Goal: Communication & Community: Answer question/provide support

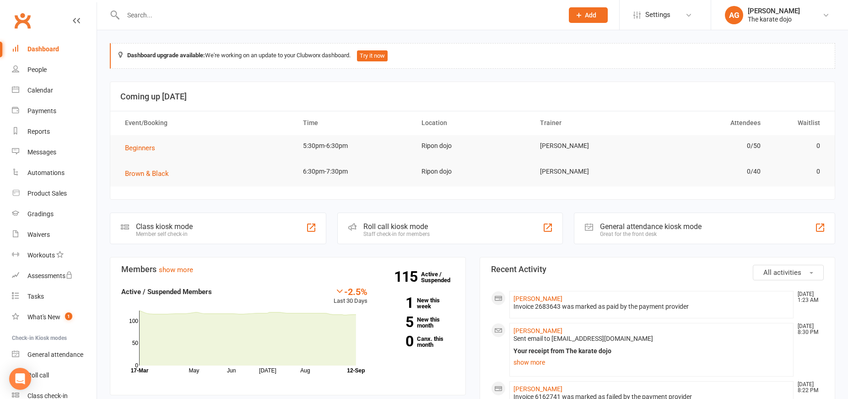
click at [165, 10] on input "text" at bounding box center [338, 15] width 437 height 13
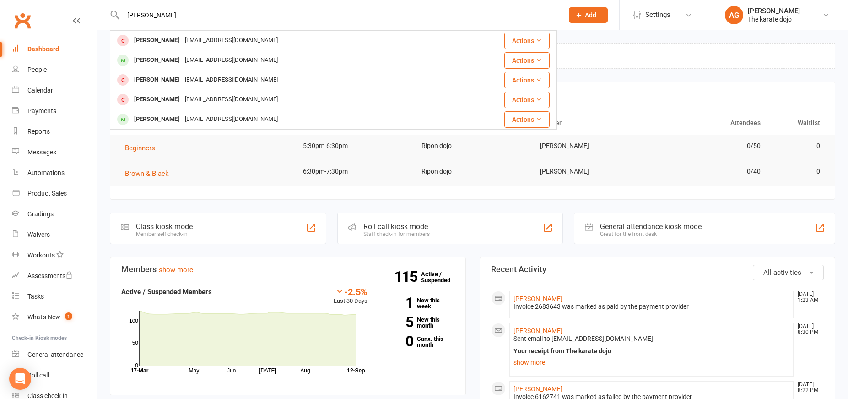
type input "Henry"
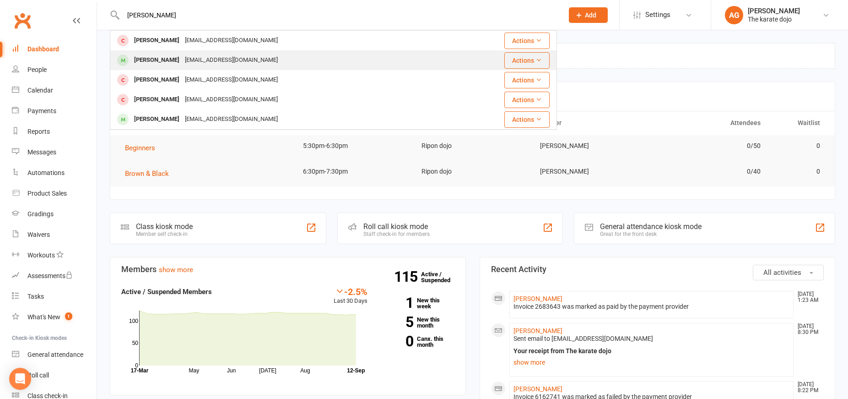
drag, startPoint x: 167, startPoint y: 9, endPoint x: 173, endPoint y: 65, distance: 56.2
click at [182, 65] on div "rcgray@hotmail.co.uk" at bounding box center [231, 60] width 98 height 13
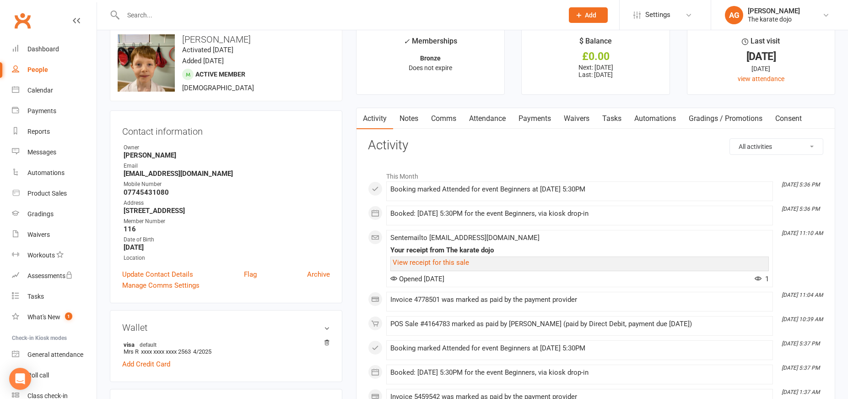
scroll to position [16, 0]
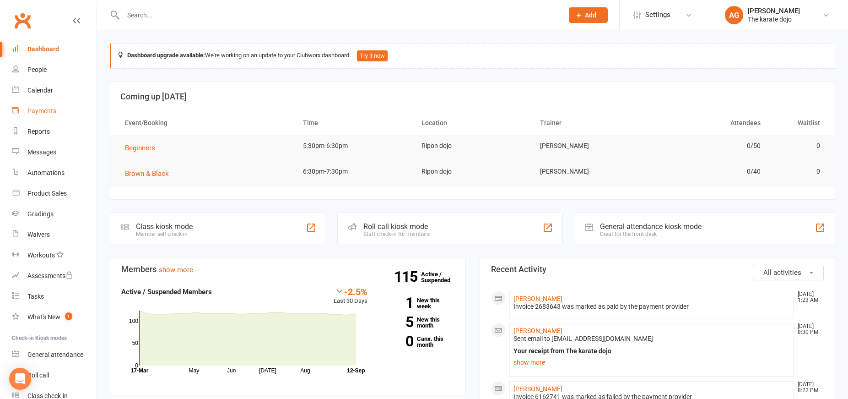
click at [43, 113] on div "Payments" at bounding box center [41, 110] width 29 height 7
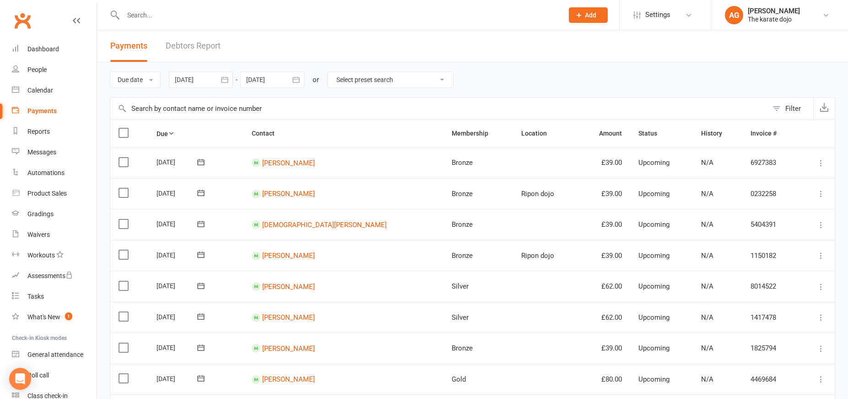
click at [210, 43] on link "Debtors Report" at bounding box center [193, 46] width 55 height 32
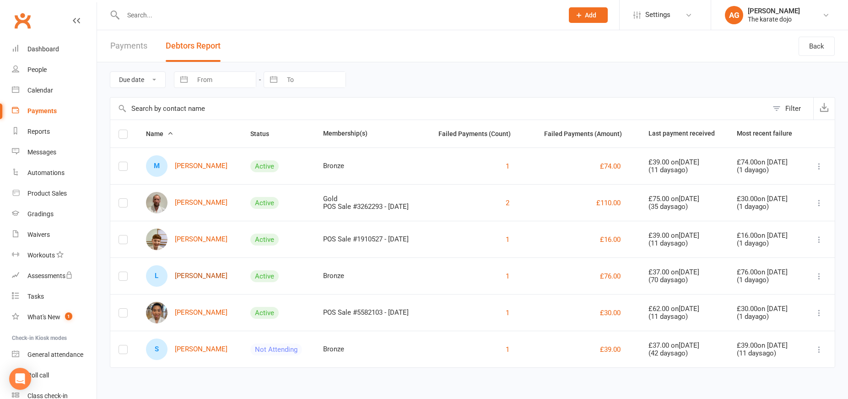
click at [182, 277] on link "L [PERSON_NAME]" at bounding box center [186, 276] width 81 height 22
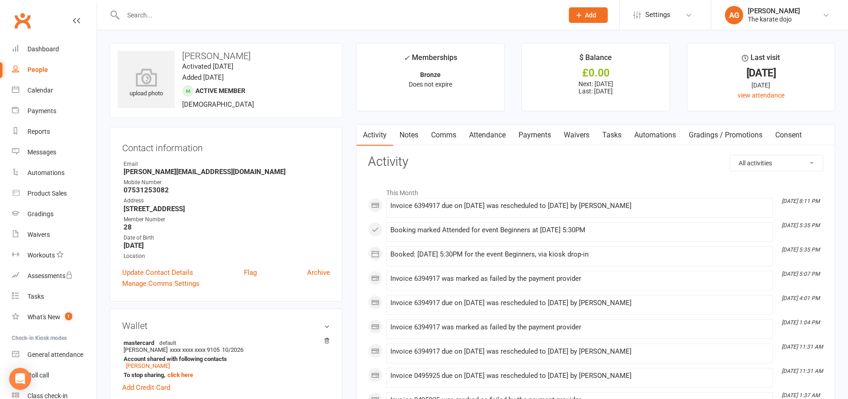
click at [444, 136] on link "Comms" at bounding box center [444, 135] width 38 height 21
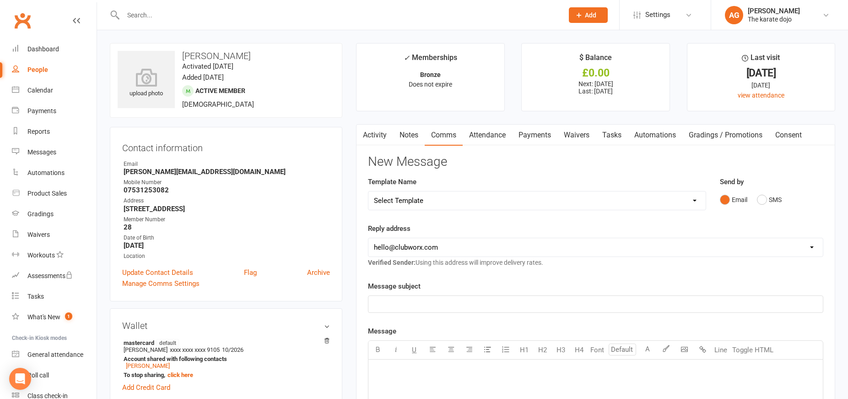
select select "9"
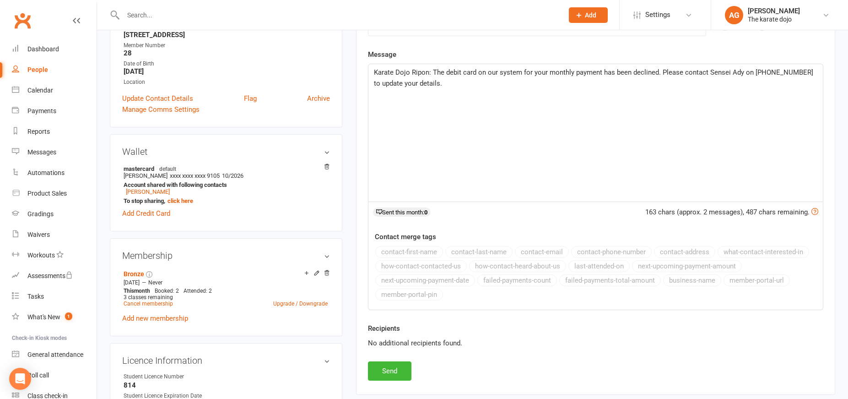
scroll to position [177, 0]
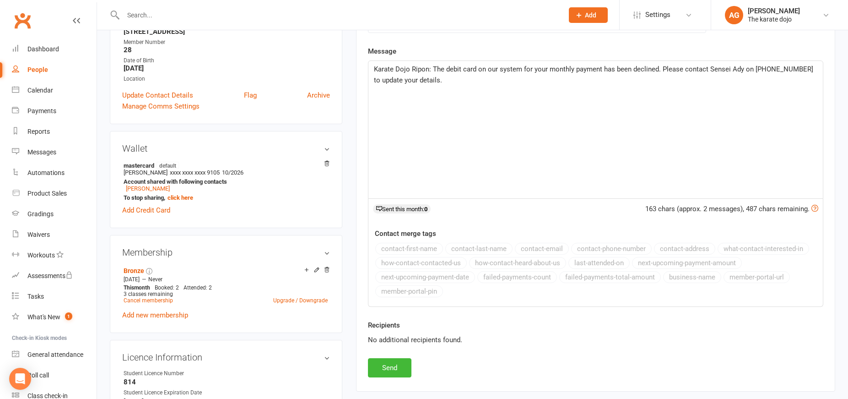
drag, startPoint x: 394, startPoint y: 363, endPoint x: 394, endPoint y: 346, distance: 17.4
click at [393, 363] on button "Send" at bounding box center [389, 367] width 43 height 19
select select
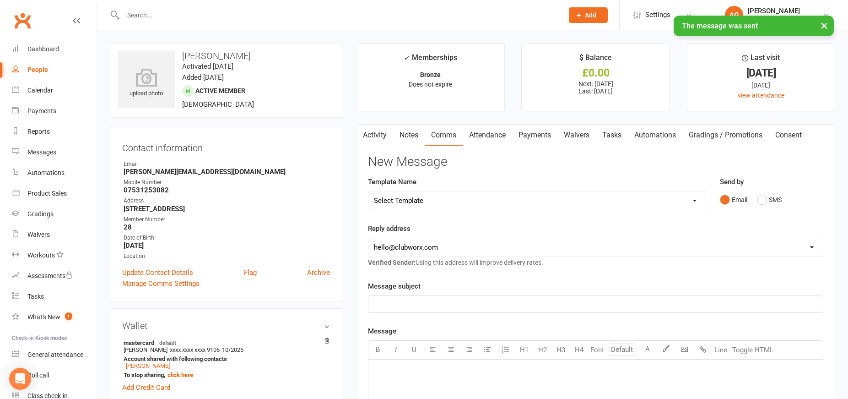
scroll to position [0, 0]
click at [40, 111] on div "Payments" at bounding box center [41, 110] width 29 height 7
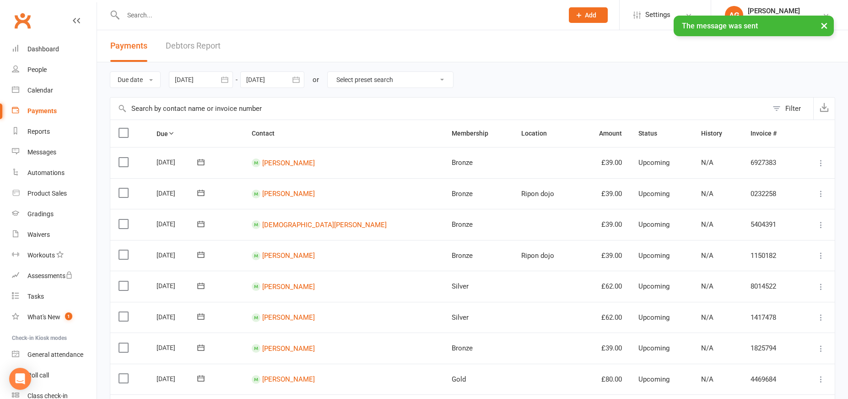
click at [196, 47] on link "Debtors Report" at bounding box center [193, 46] width 55 height 32
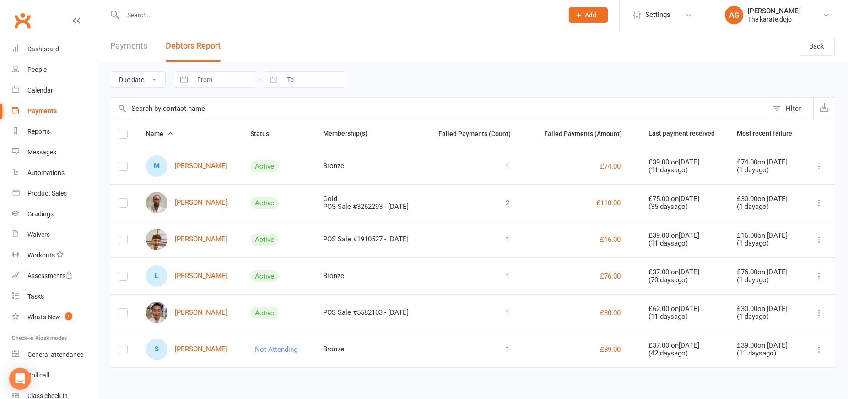
click at [194, 165] on link "M [PERSON_NAME]" at bounding box center [186, 166] width 81 height 22
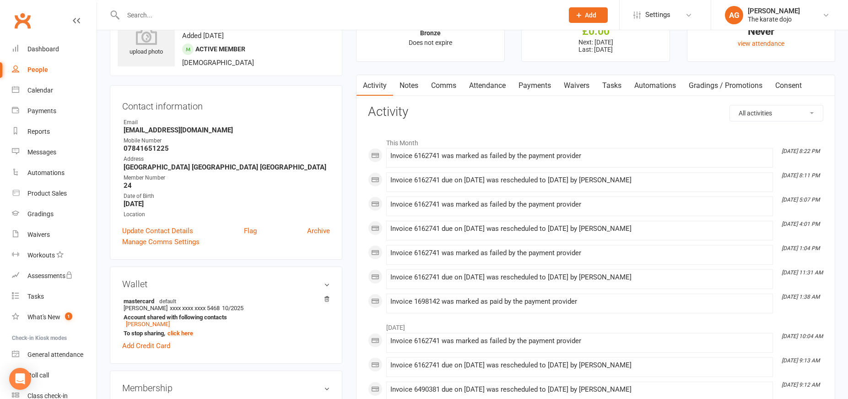
scroll to position [45, 0]
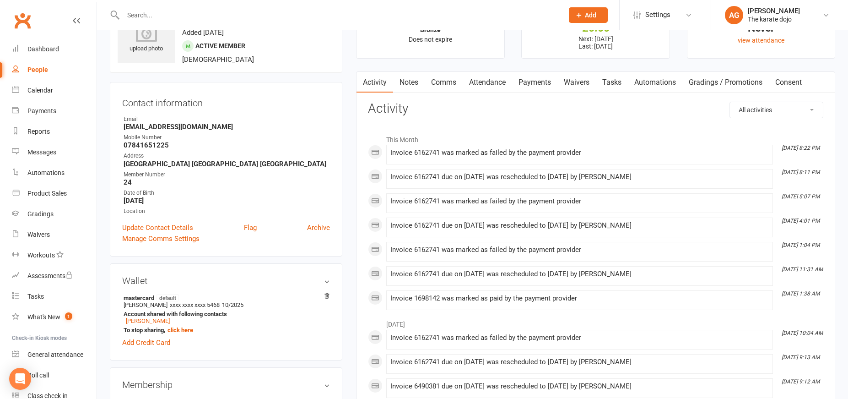
click at [536, 79] on link "Payments" at bounding box center [534, 82] width 45 height 21
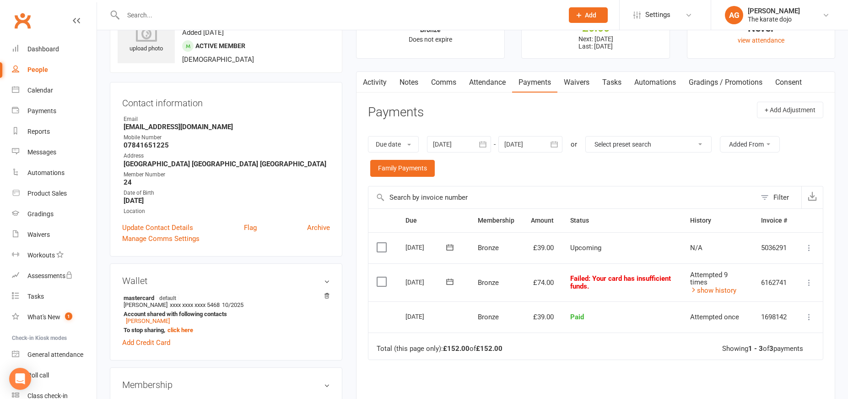
scroll to position [42, 0]
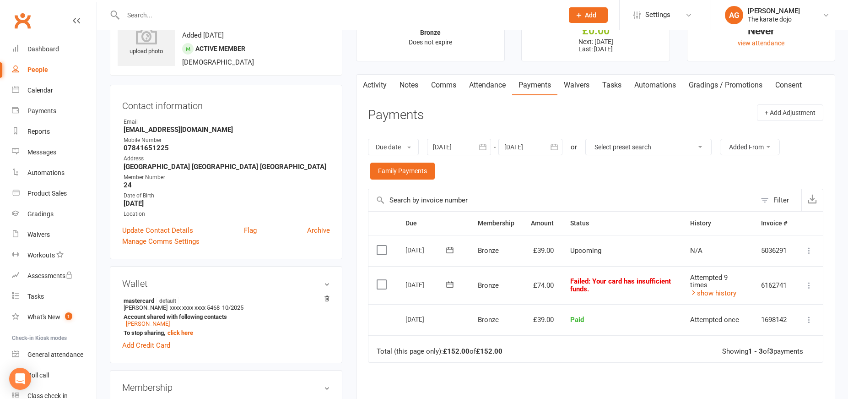
click at [487, 85] on link "Attendance" at bounding box center [487, 85] width 49 height 21
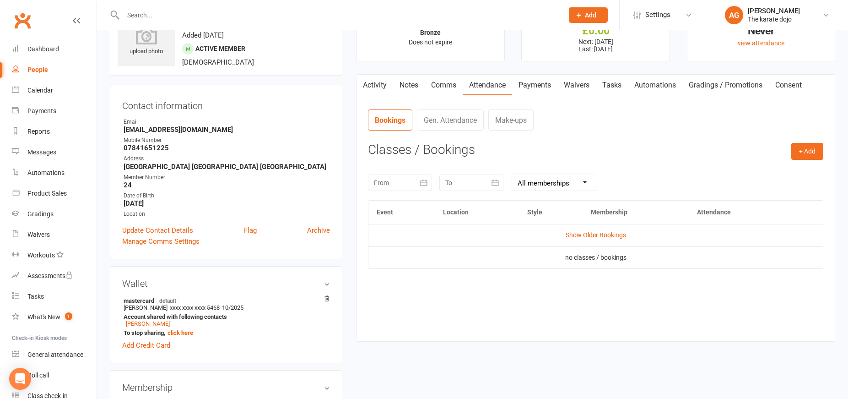
click at [450, 85] on link "Comms" at bounding box center [444, 85] width 38 height 21
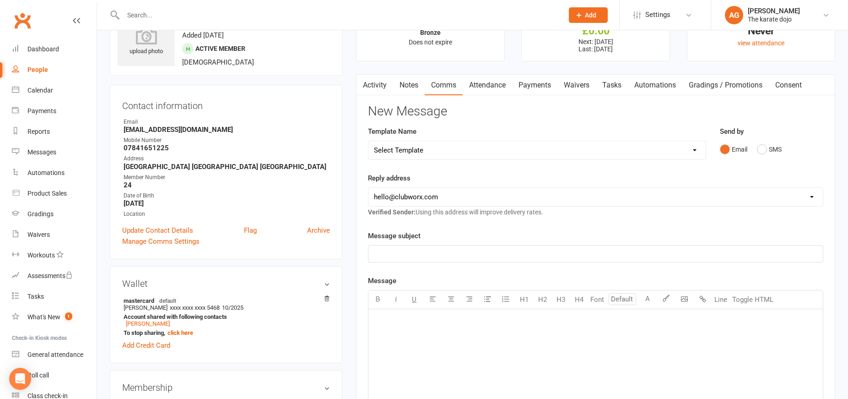
select select "9"
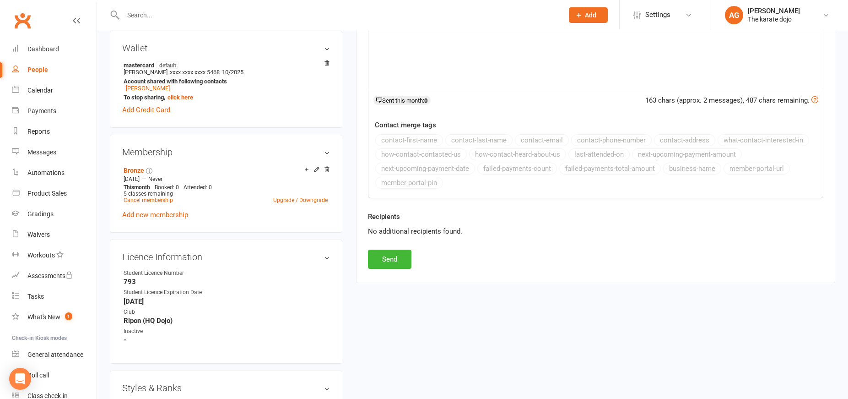
scroll to position [281, 0]
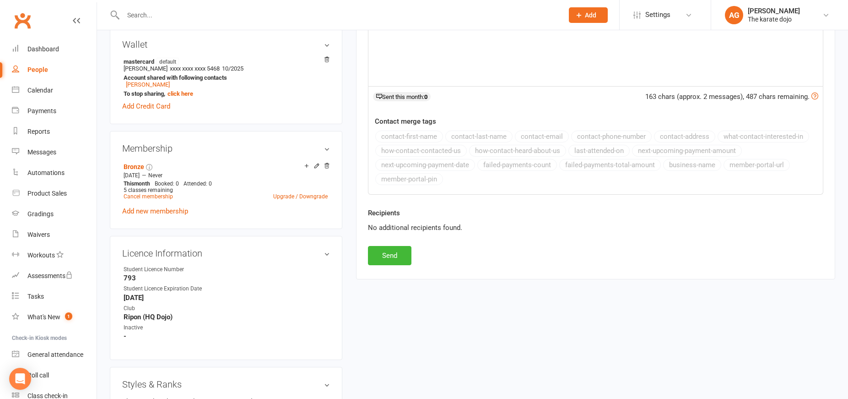
click at [391, 256] on button "Send" at bounding box center [389, 255] width 43 height 19
select select
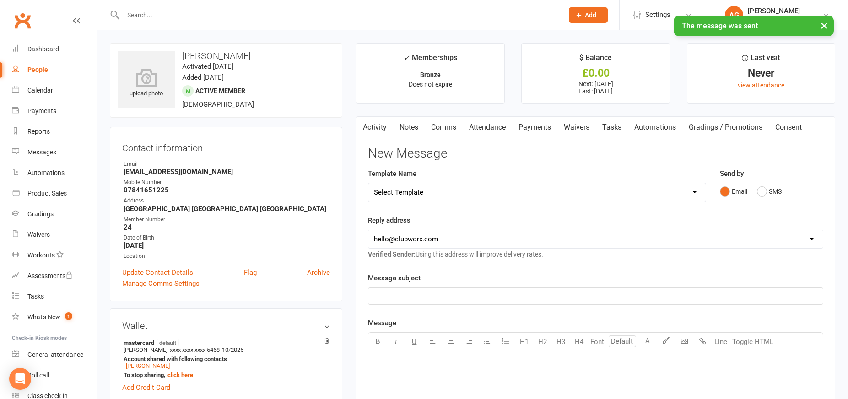
scroll to position [0, 0]
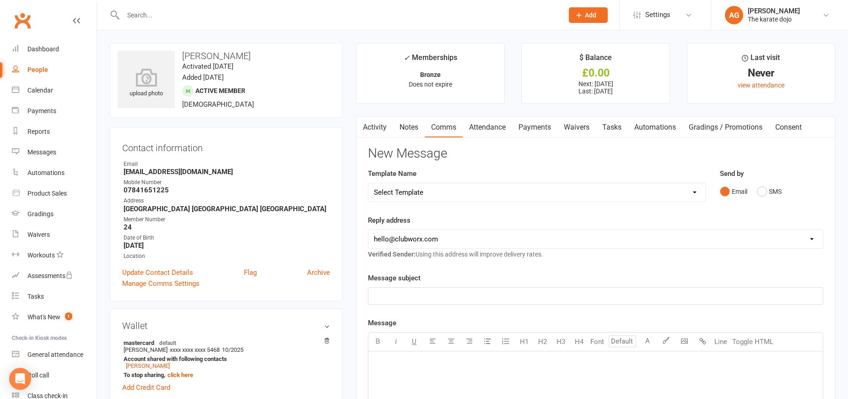
click at [52, 112] on div "Payments" at bounding box center [41, 110] width 29 height 7
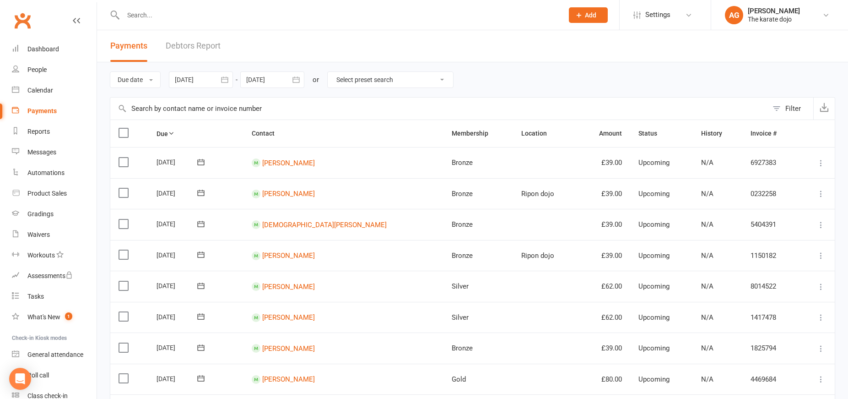
click at [191, 44] on link "Debtors Report" at bounding box center [193, 46] width 55 height 32
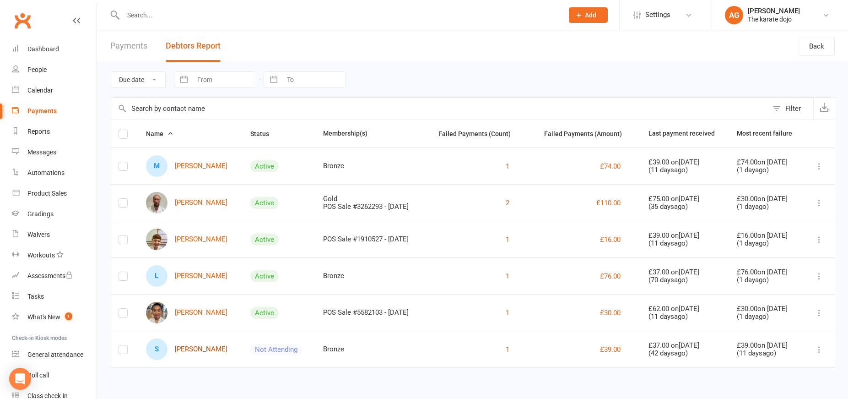
scroll to position [5, 0]
click at [185, 309] on link "[PERSON_NAME]" at bounding box center [186, 313] width 81 height 22
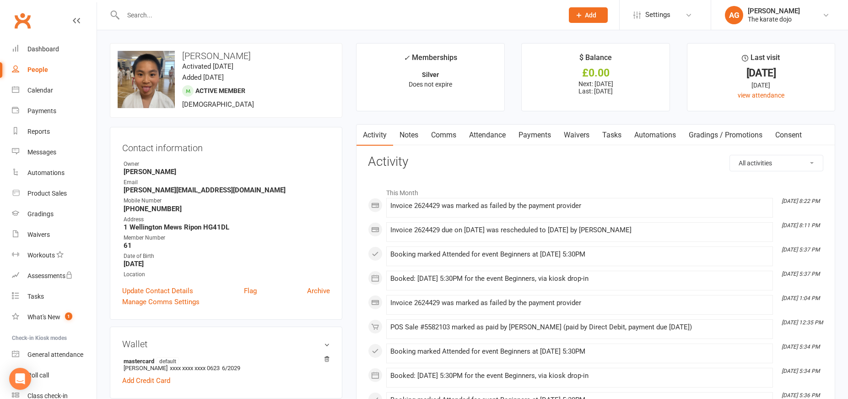
click at [487, 133] on link "Attendance" at bounding box center [487, 135] width 49 height 21
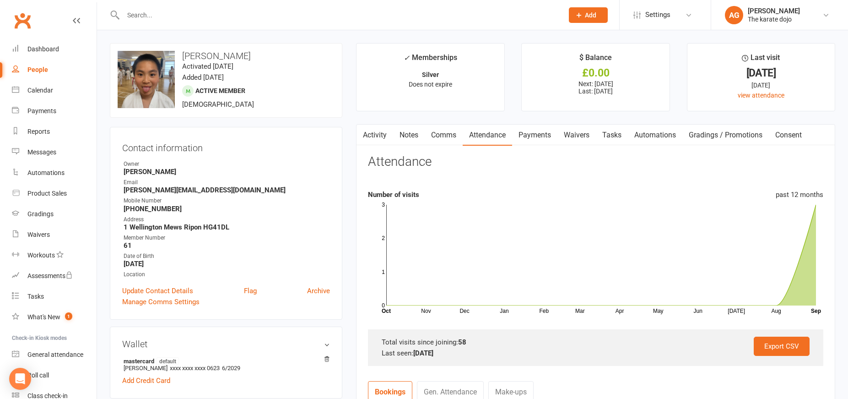
click at [530, 135] on link "Payments" at bounding box center [534, 135] width 45 height 21
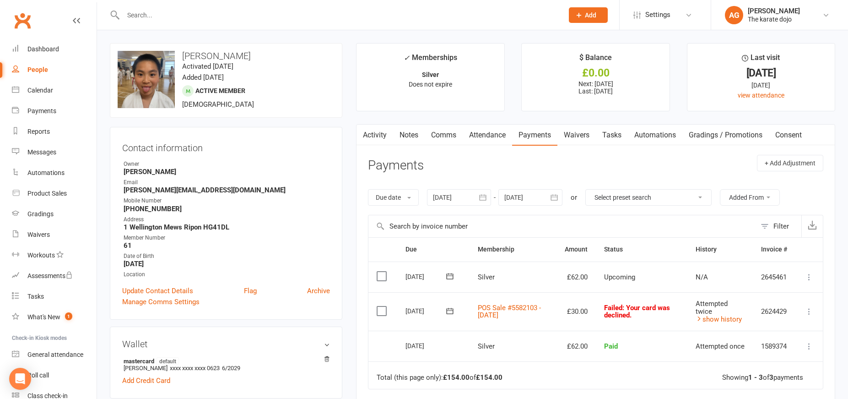
drag, startPoint x: 452, startPoint y: 135, endPoint x: 451, endPoint y: 146, distance: 11.0
click at [452, 135] on link "Comms" at bounding box center [444, 135] width 38 height 21
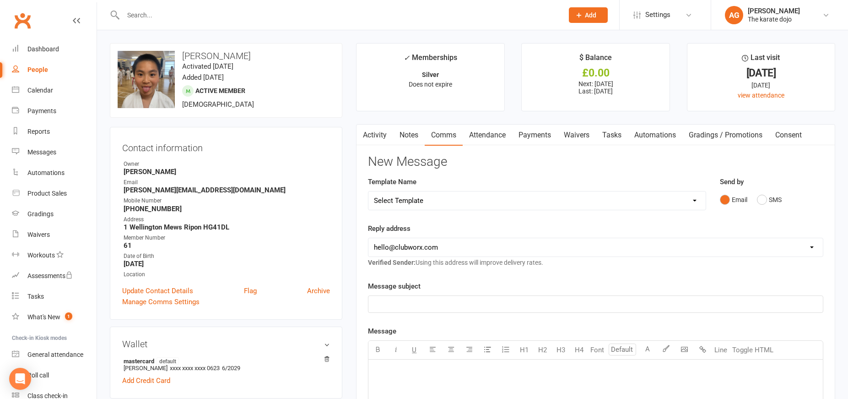
select select "9"
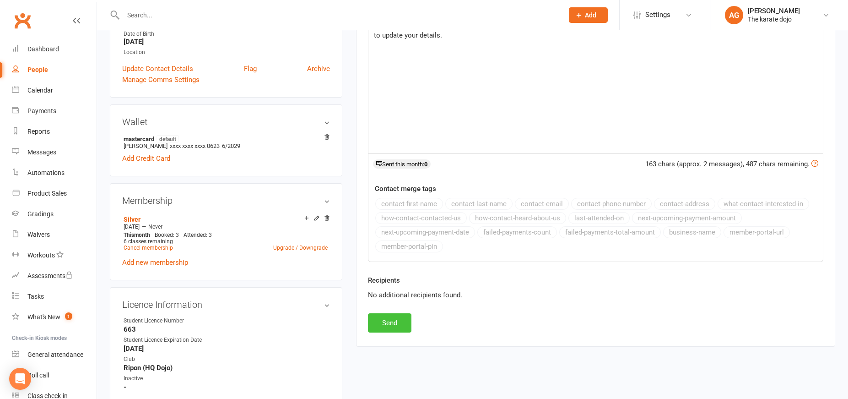
scroll to position [222, 0]
click at [393, 325] on button "Send" at bounding box center [389, 322] width 43 height 19
select select
